Goal: Task Accomplishment & Management: Manage account settings

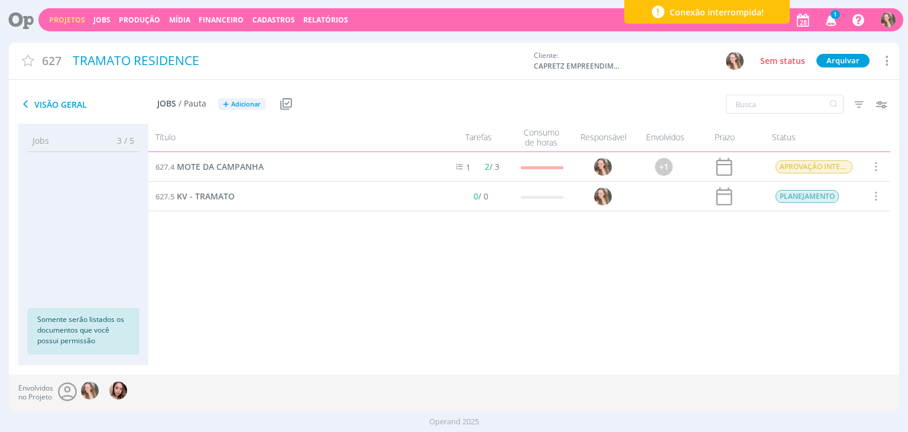
click at [833, 19] on icon "button" at bounding box center [831, 19] width 21 height 20
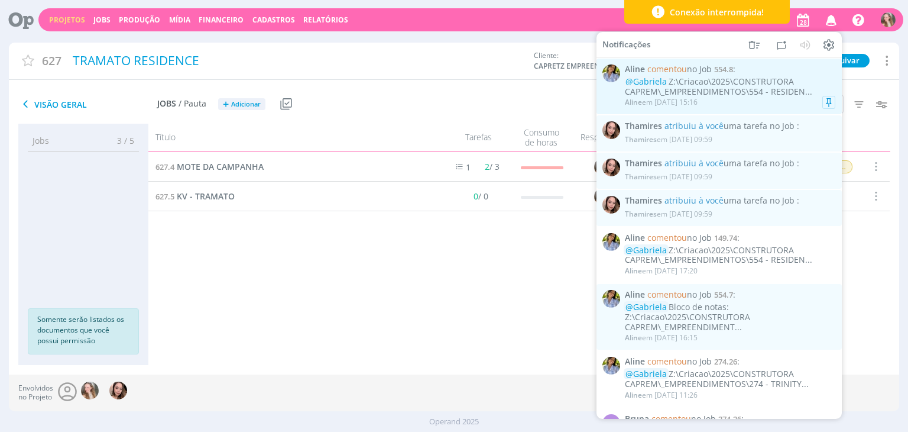
click at [667, 89] on div "@[PERSON_NAME]:\Criacao\2025\CONSTRUTORA CAPREM\_EMPREENDIMENTOS\554 - RESIDEN.…" at bounding box center [730, 87] width 211 height 20
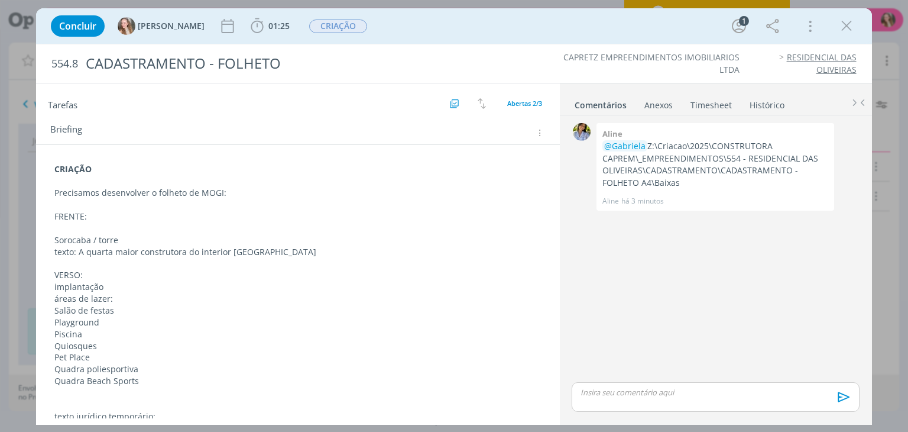
scroll to position [110, 0]
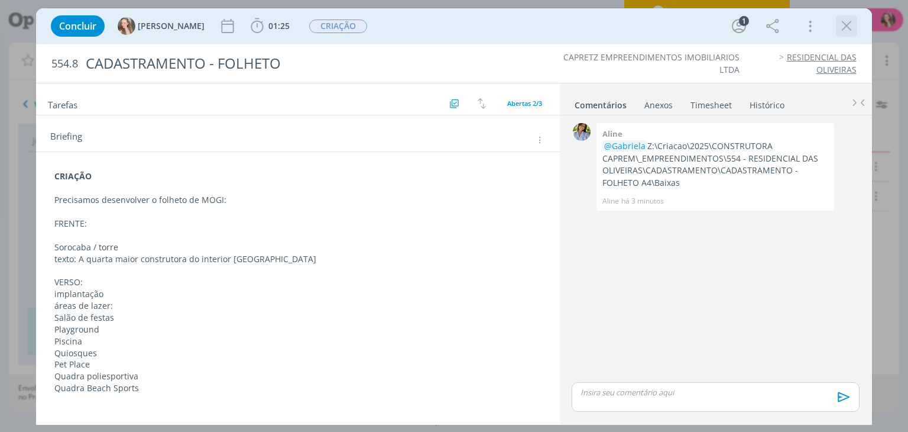
click at [847, 25] on icon "dialog" at bounding box center [847, 26] width 18 height 18
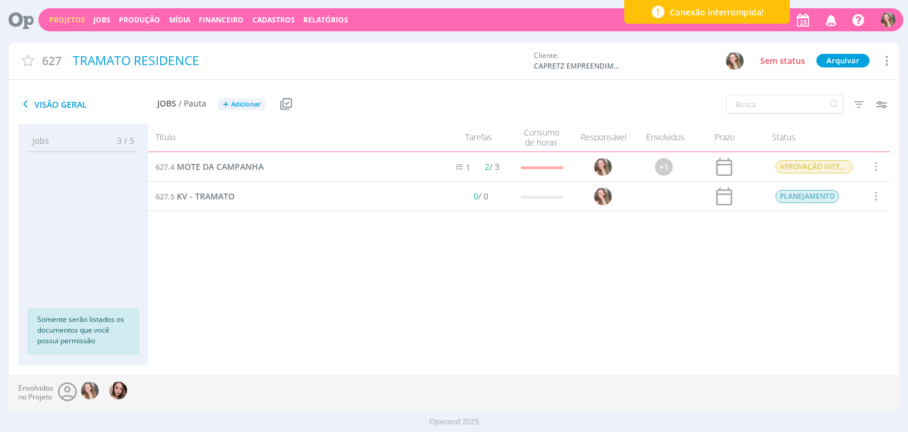
click at [69, 23] on link "Projetos" at bounding box center [67, 20] width 36 height 10
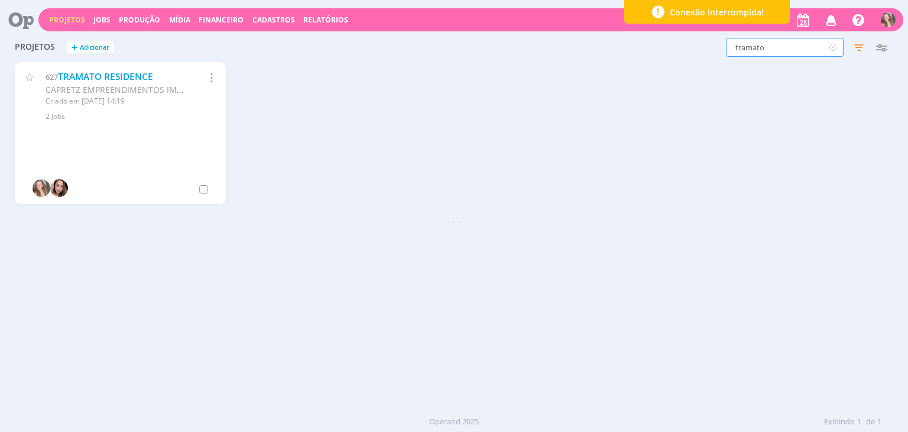
drag, startPoint x: 774, startPoint y: 52, endPoint x: 701, endPoint y: 48, distance: 72.9
click at [701, 48] on div "tramato Filtros Filtrar Limpar tramato Status Clientes 2 selecionados Data de c…" at bounding box center [732, 47] width 322 height 19
type input "149"
click at [89, 77] on link "SOLICITAÇÕES PONTUAIS" at bounding box center [113, 76] width 110 height 12
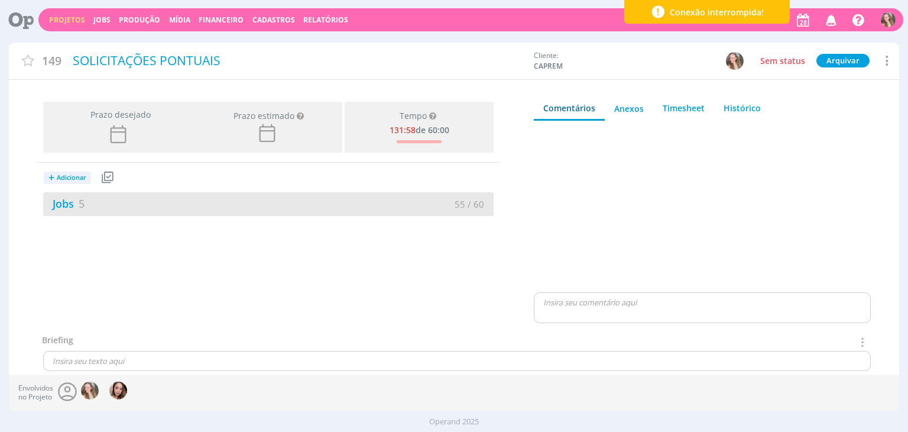
click at [134, 199] on div "Jobs 5" at bounding box center [155, 204] width 225 height 16
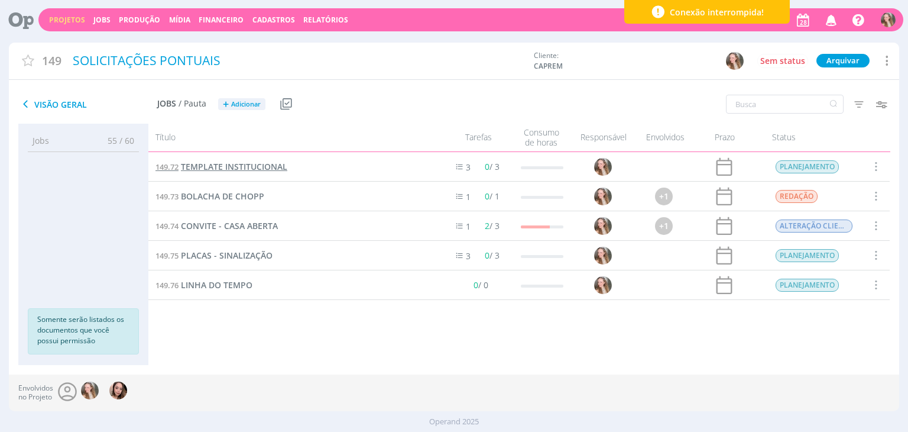
click at [201, 164] on span "TEMPLATE INSTITUCIONAL" at bounding box center [234, 166] width 106 height 11
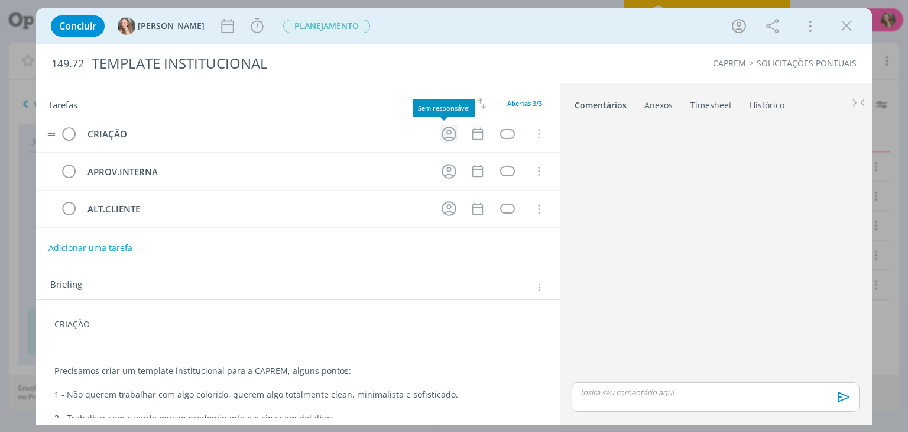
click at [445, 133] on icon "dialog" at bounding box center [449, 134] width 18 height 18
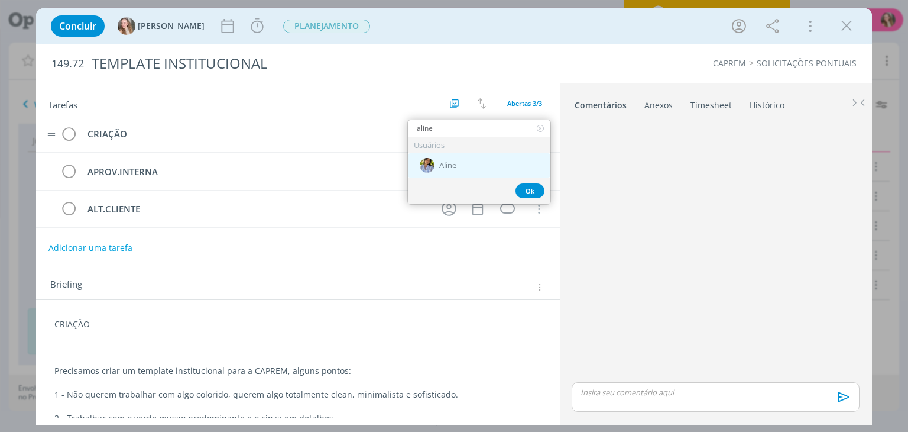
type input "aline"
click at [445, 153] on div "Aline" at bounding box center [479, 165] width 143 height 24
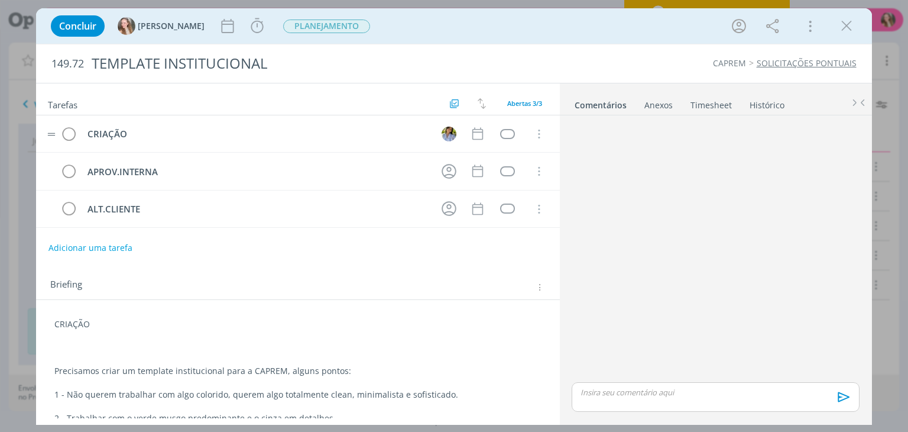
click at [480, 134] on tr "CRIAÇÃO Cancelar" at bounding box center [297, 133] width 523 height 37
click at [471, 134] on icon "dialog" at bounding box center [477, 133] width 15 height 15
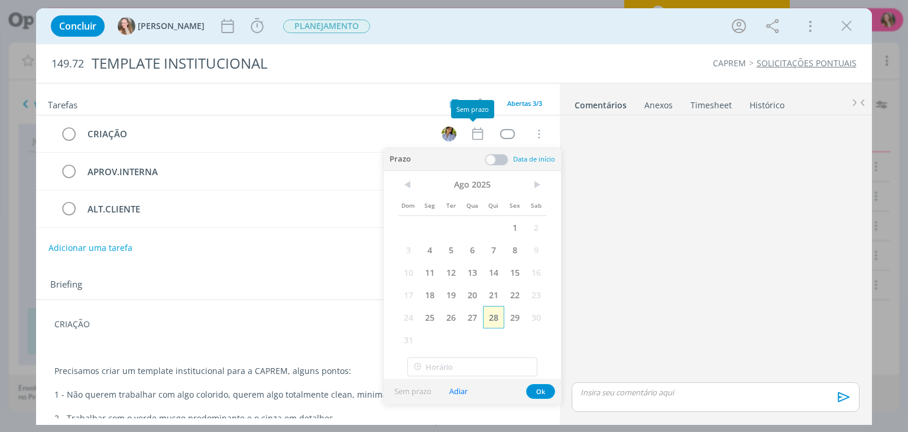
click at [496, 315] on span "28" at bounding box center [493, 317] width 21 height 22
click at [533, 384] on button "Ok" at bounding box center [540, 391] width 29 height 15
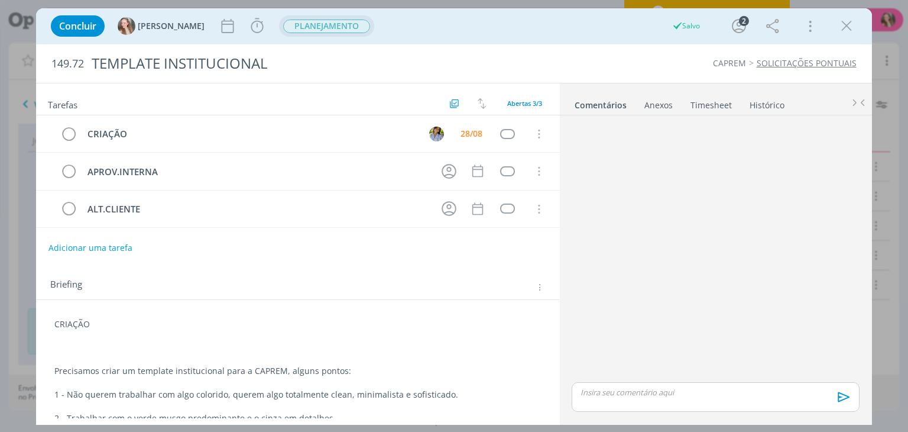
click at [283, 31] on span "PLANEJAMENTO" at bounding box center [326, 27] width 87 height 14
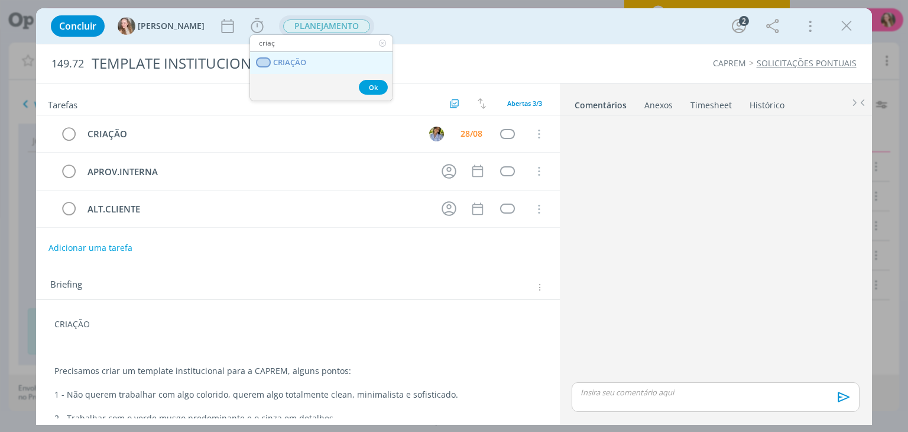
type input "criaç"
click at [289, 60] on span "CRIAÇÃO" at bounding box center [290, 62] width 33 height 9
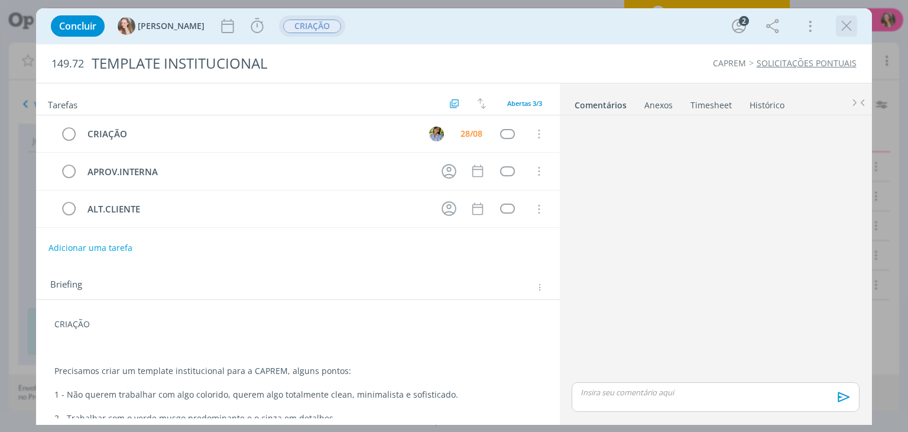
click at [847, 24] on icon "dialog" at bounding box center [847, 26] width 18 height 18
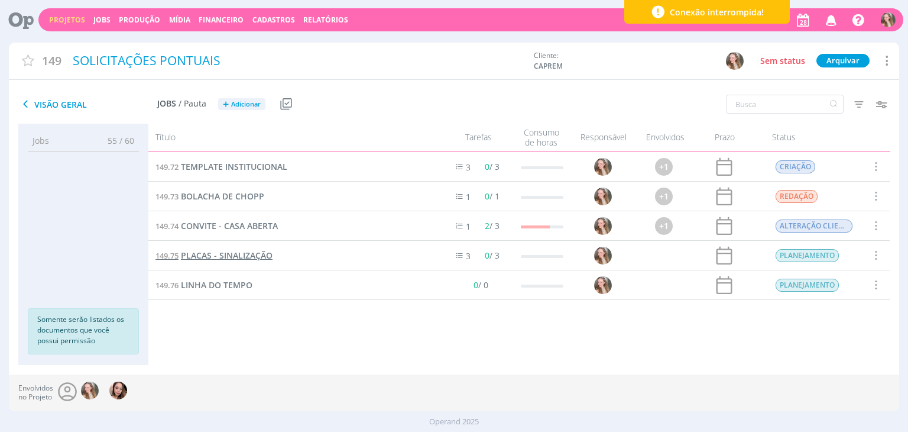
click at [239, 251] on span "PLACAS - SINALIZAÇÃO" at bounding box center [227, 255] width 92 height 11
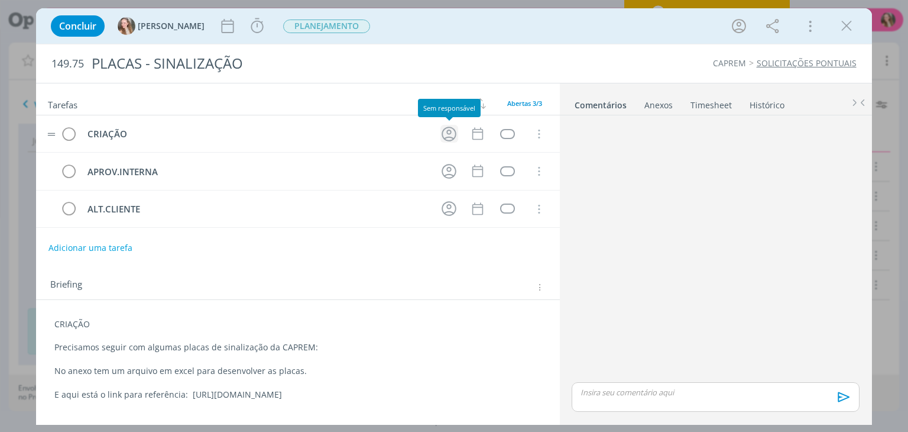
click at [452, 134] on icon "dialog" at bounding box center [449, 134] width 18 height 18
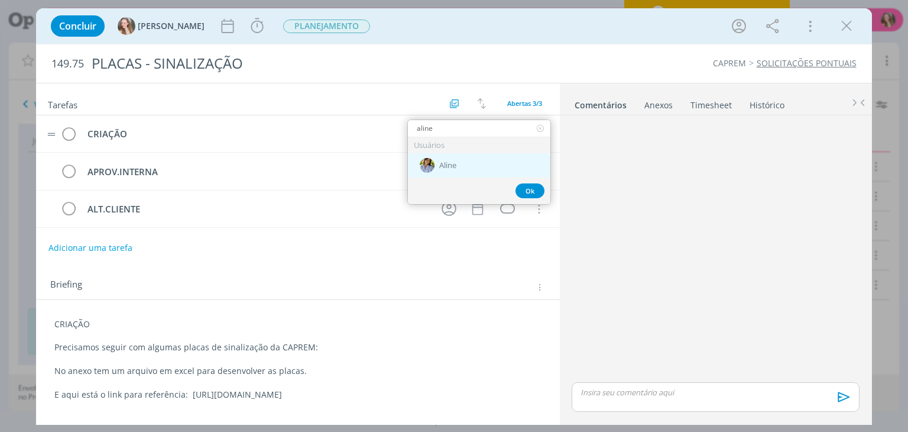
type input "aline"
click at [449, 164] on span "Aline" at bounding box center [447, 165] width 17 height 9
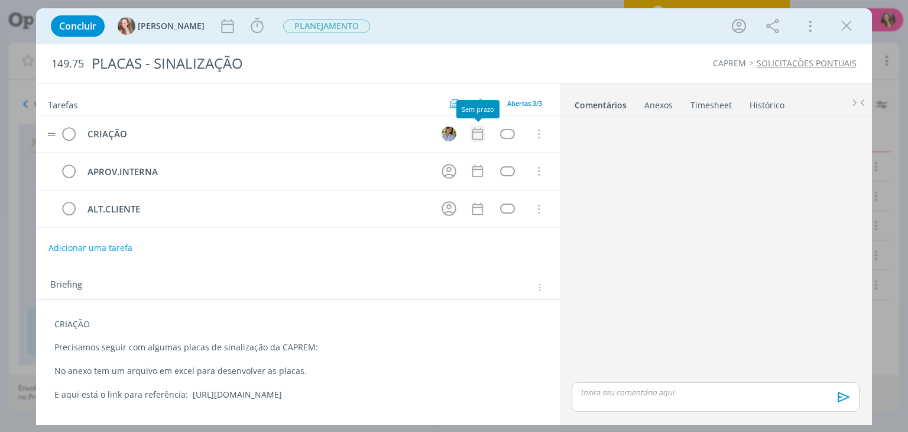
click at [475, 135] on icon "dialog" at bounding box center [477, 133] width 15 height 15
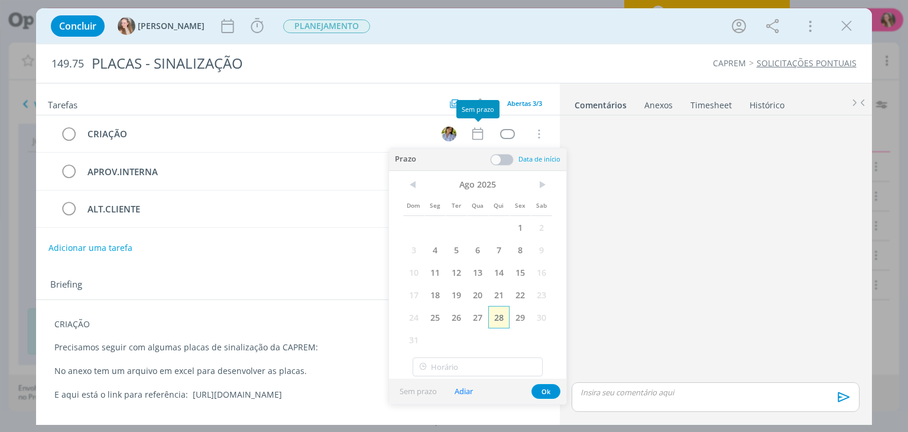
click at [496, 314] on span "28" at bounding box center [498, 317] width 21 height 22
click at [545, 390] on button "Ok" at bounding box center [546, 391] width 29 height 15
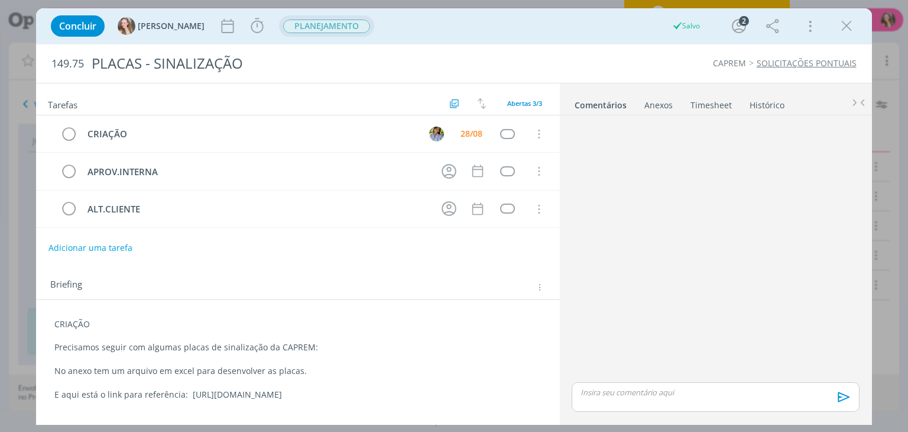
click at [286, 30] on span "PLANEJAMENTO" at bounding box center [326, 27] width 87 height 14
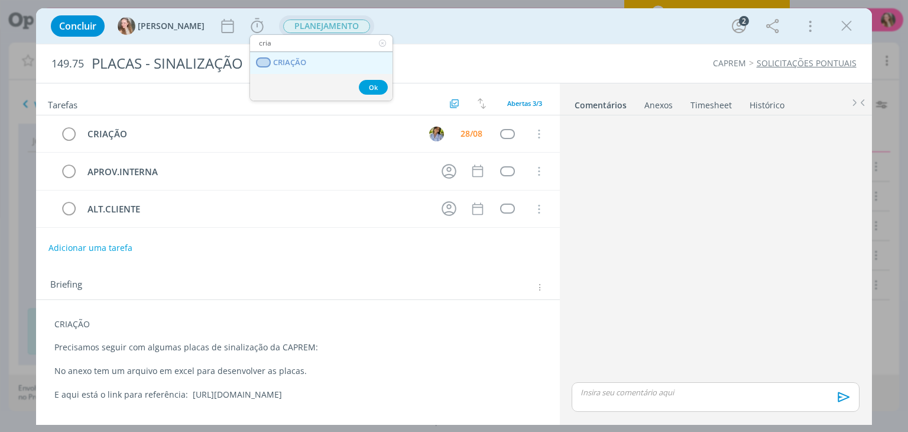
type input "cria"
click at [291, 58] on span "CRIAÇÃO" at bounding box center [290, 62] width 33 height 9
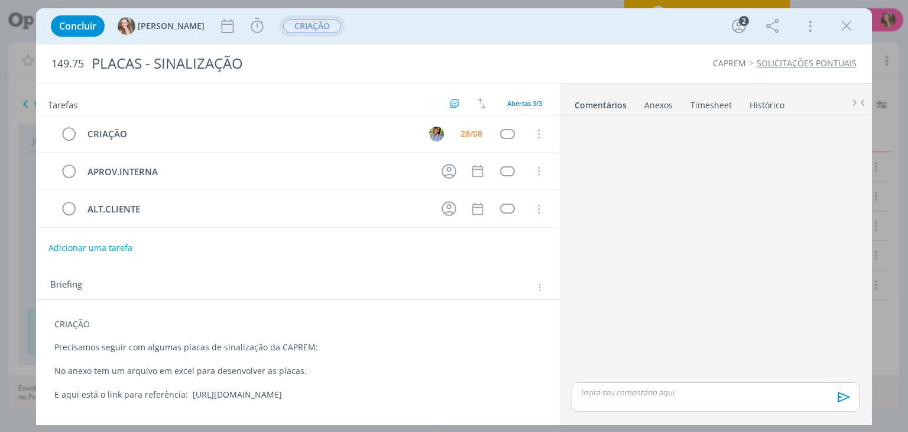
drag, startPoint x: 844, startPoint y: 22, endPoint x: 527, endPoint y: 426, distance: 514.3
click at [844, 22] on icon "dialog" at bounding box center [847, 26] width 18 height 18
